Goal: Transaction & Acquisition: Download file/media

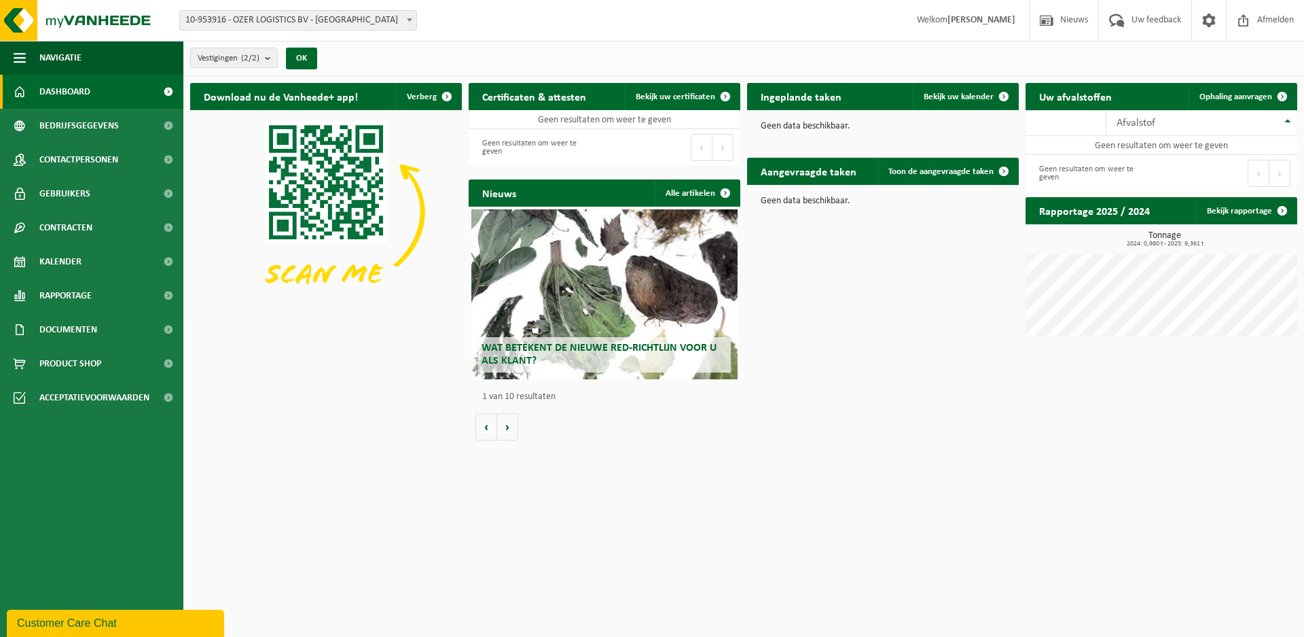
click at [313, 69] on div "Vestigingen (2/2) Alles selecteren Alles deselecteren Actieve selecteren OZER L…" at bounding box center [257, 57] width 149 height 29
click at [88, 327] on span "Documenten" at bounding box center [68, 330] width 58 height 34
click at [59, 361] on span "Facturen" at bounding box center [59, 364] width 36 height 26
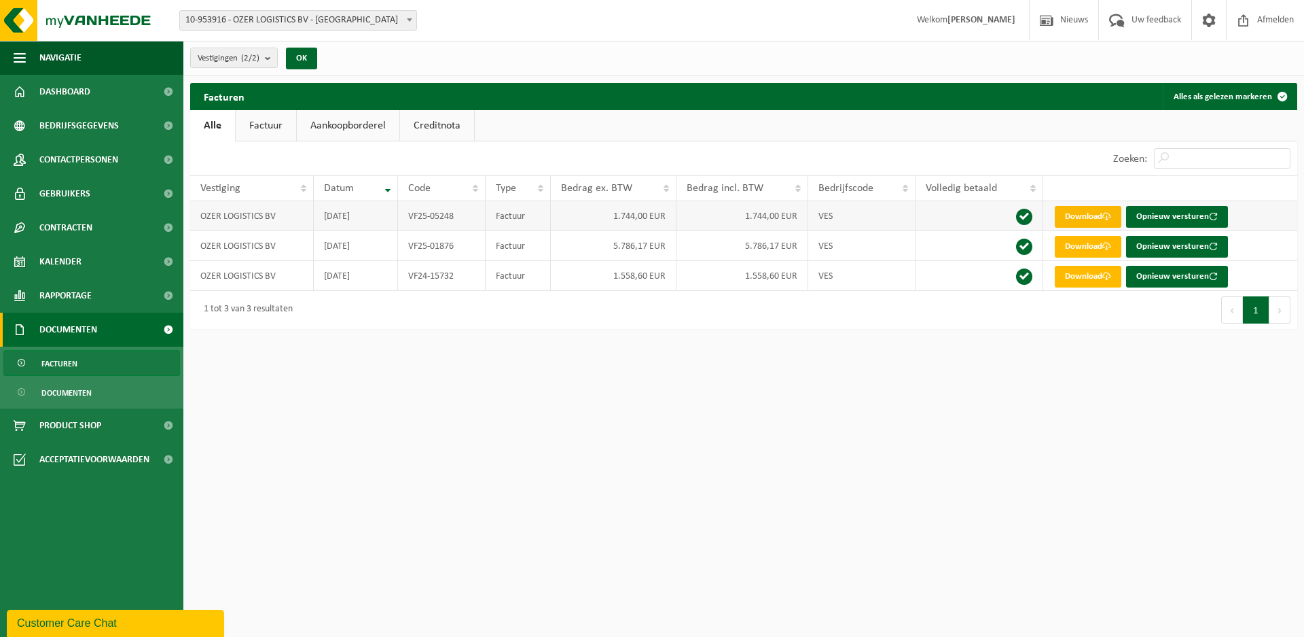
click at [1080, 219] on link "Download" at bounding box center [1088, 217] width 67 height 22
click at [81, 88] on span "Dashboard" at bounding box center [64, 92] width 51 height 34
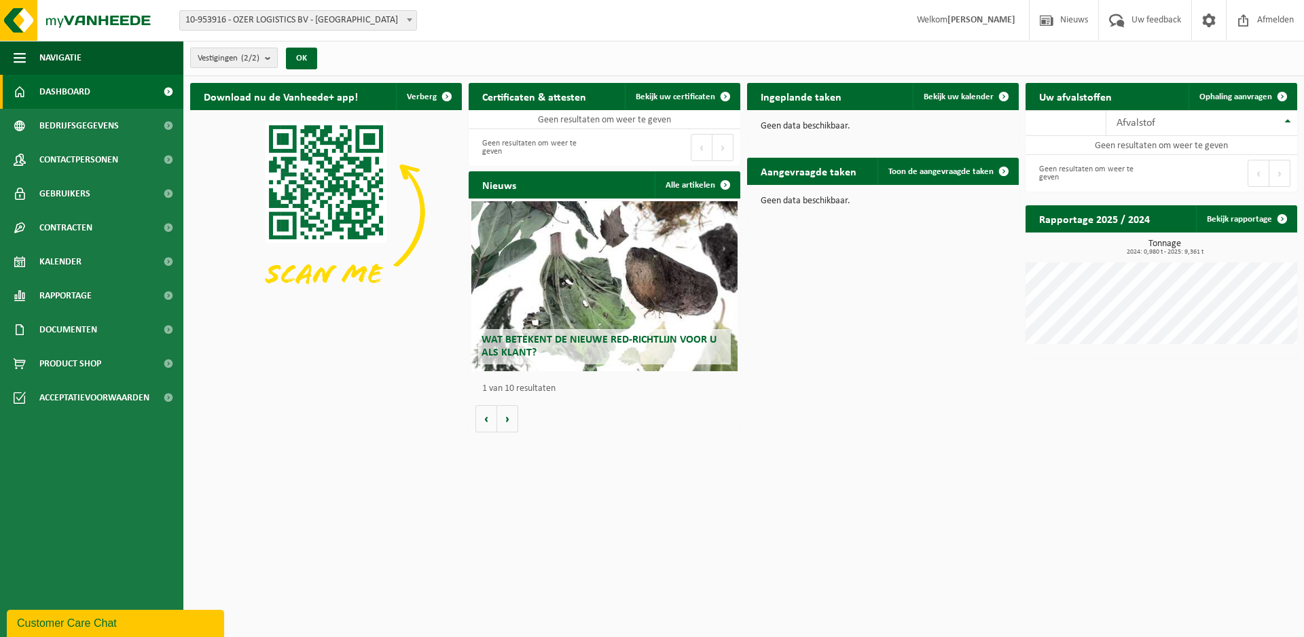
click at [273, 63] on b "submit" at bounding box center [271, 57] width 12 height 19
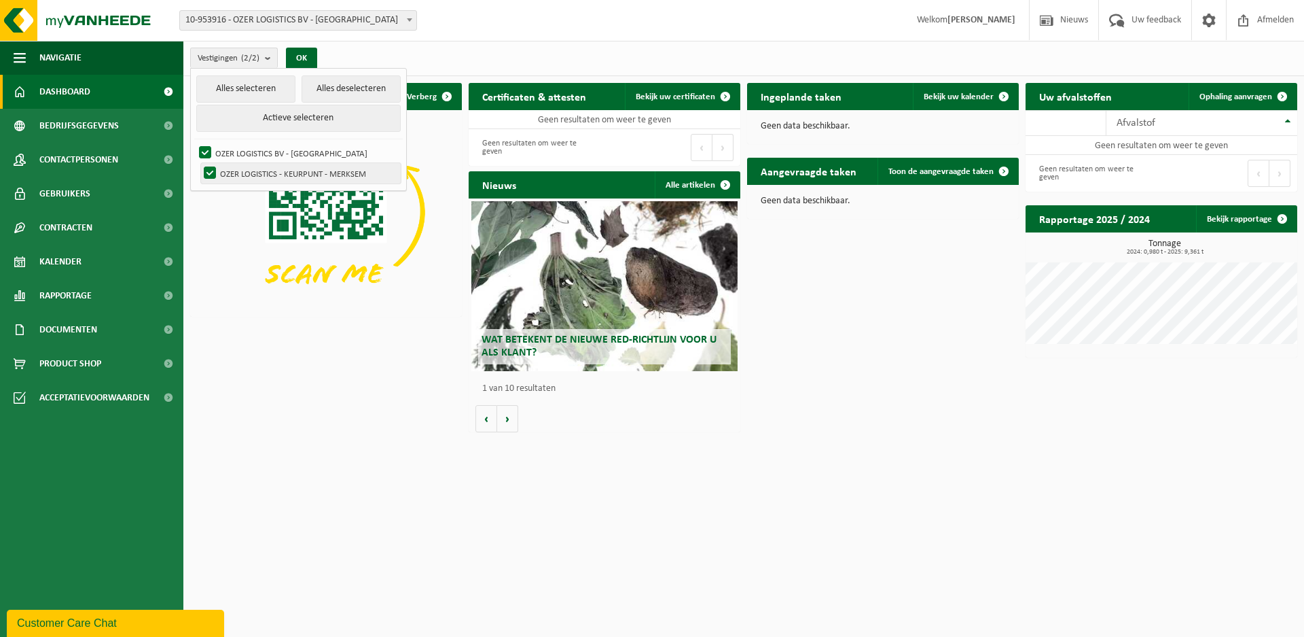
click at [285, 169] on label "OZER LOGISTICS - KEURPUNT - MERKSEM" at bounding box center [301, 173] width 200 height 20
click at [199, 163] on input "OZER LOGISTICS - KEURPUNT - MERKSEM" at bounding box center [198, 162] width 1 height 1
click at [285, 169] on label "OZER LOGISTICS - KEURPUNT - MERKSEM" at bounding box center [301, 173] width 200 height 20
click at [199, 163] on input "OZER LOGISTICS - KEURPUNT - MERKSEM" at bounding box center [198, 162] width 1 height 1
checkbox input "true"
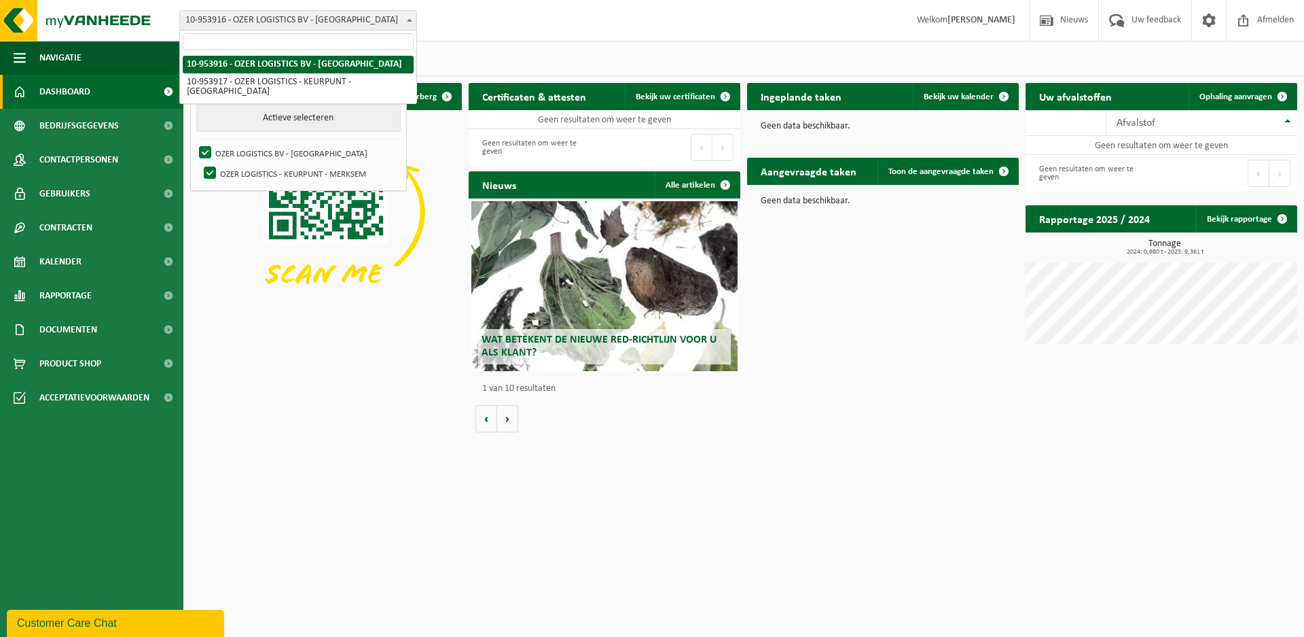
click at [413, 21] on span at bounding box center [410, 20] width 14 height 18
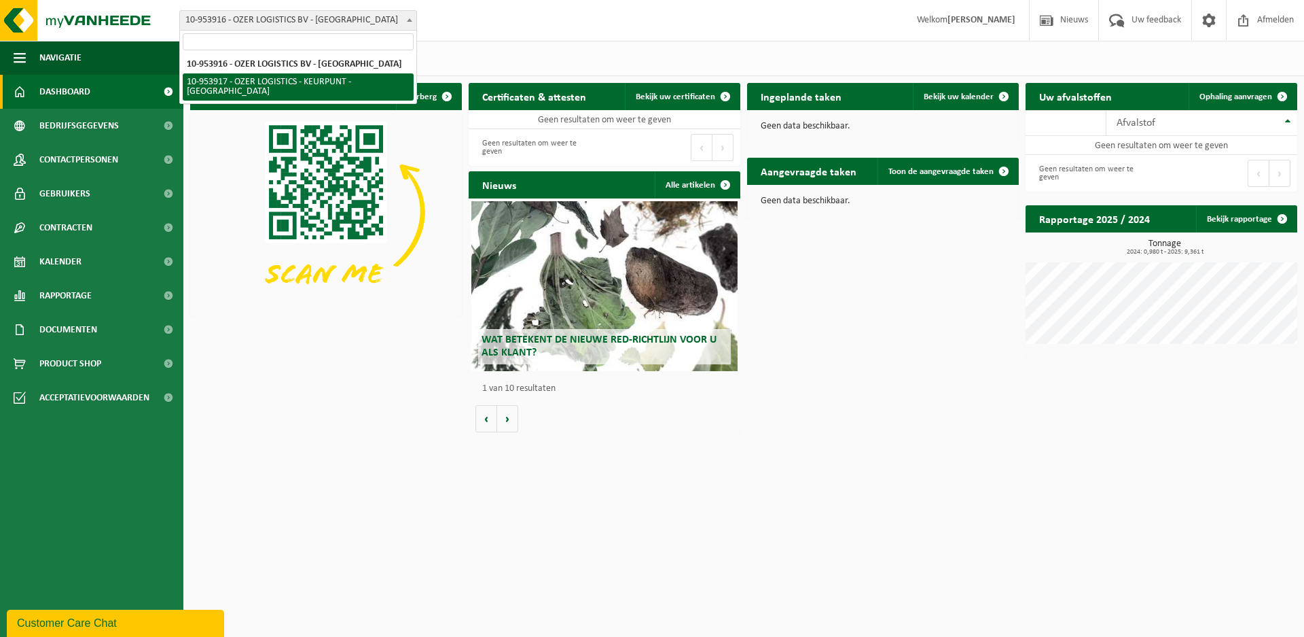
select select "147634"
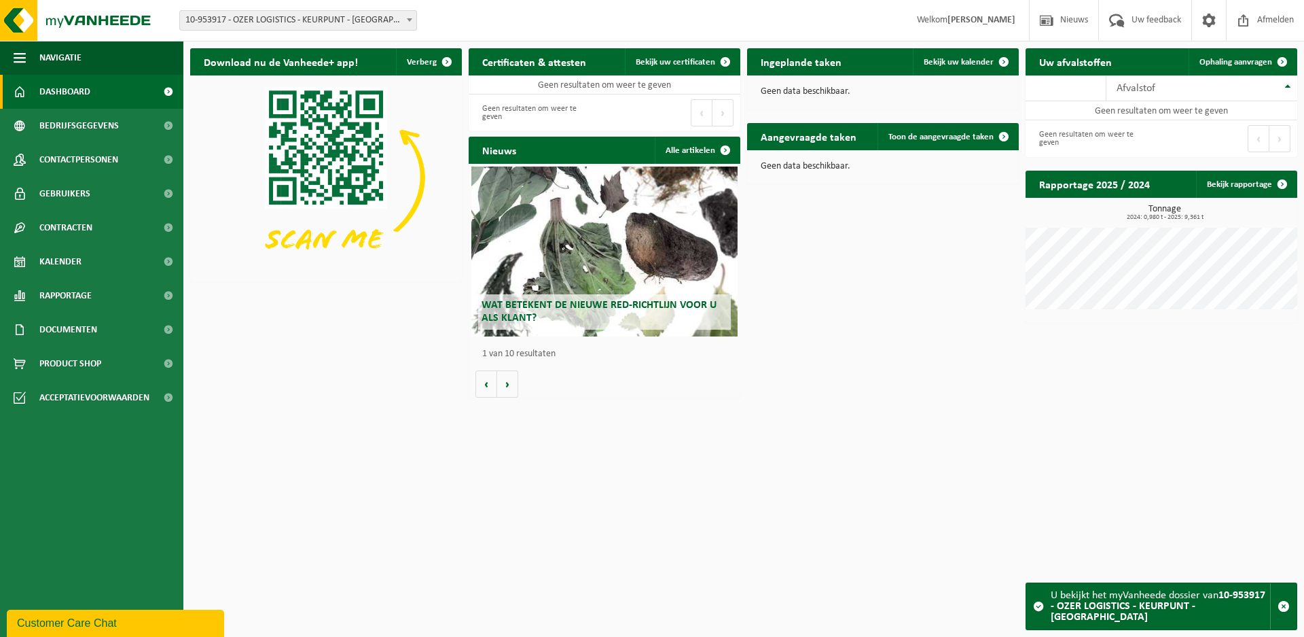
click at [980, 21] on strong "[PERSON_NAME]" at bounding box center [982, 20] width 68 height 10
click at [407, 22] on span at bounding box center [410, 20] width 14 height 18
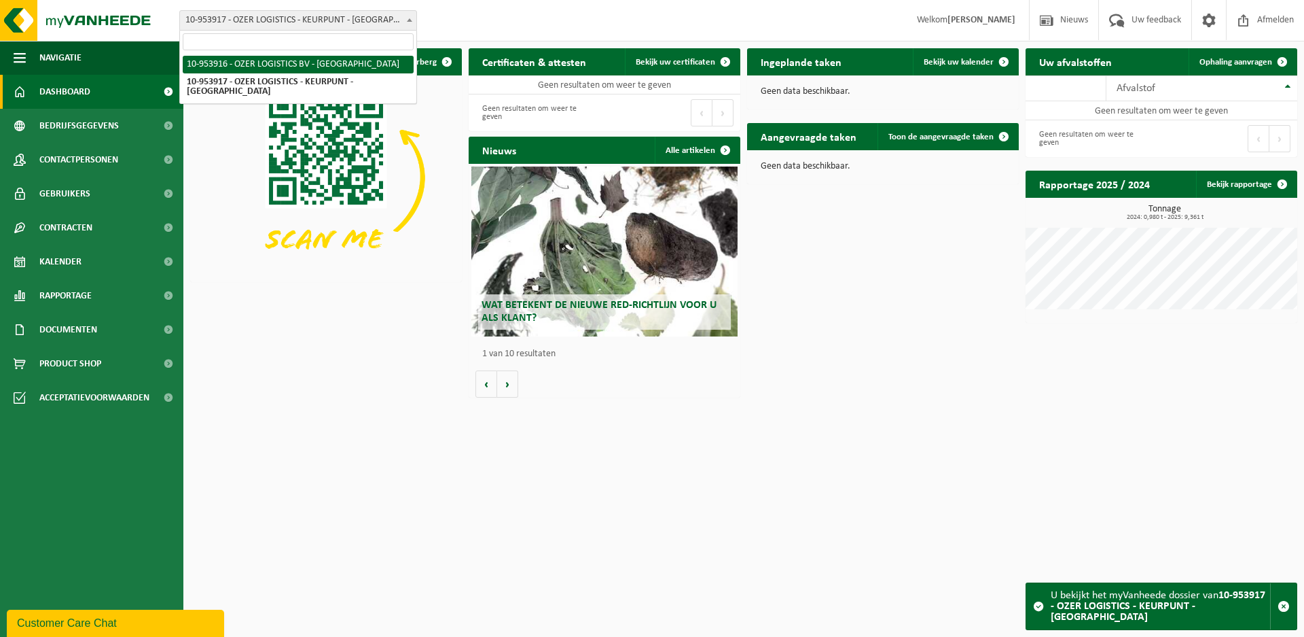
select select "147633"
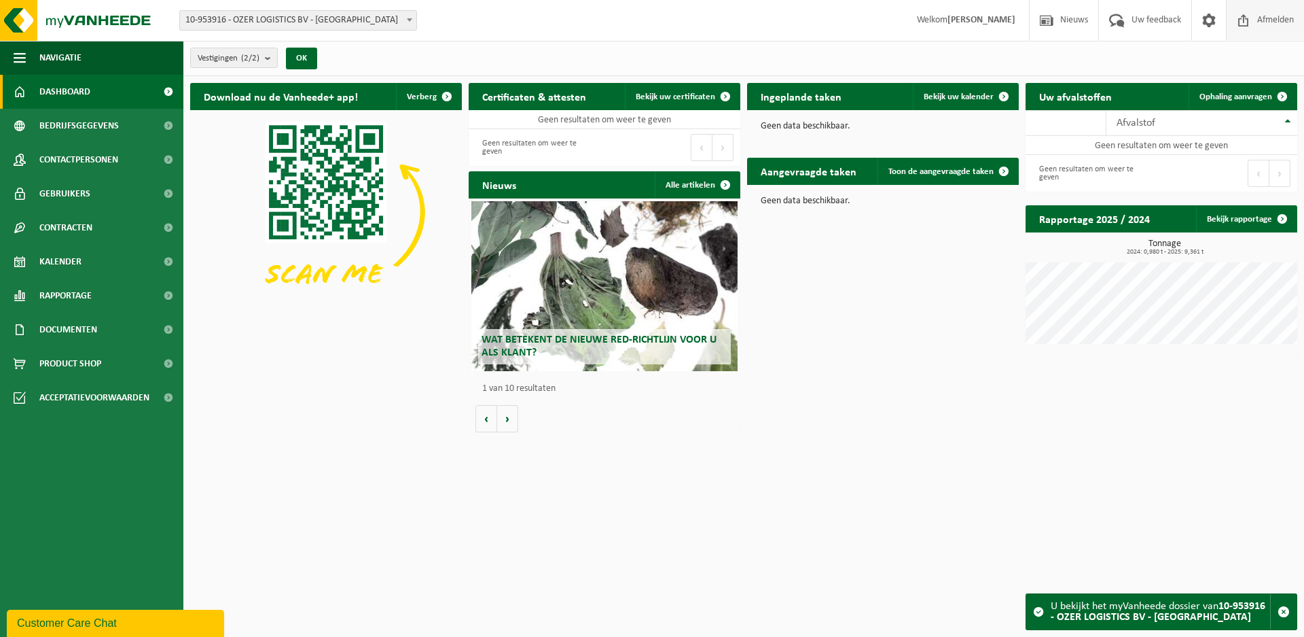
click at [1269, 19] on span "Afmelden" at bounding box center [1275, 20] width 43 height 40
